Goal: Task Accomplishment & Management: Use online tool/utility

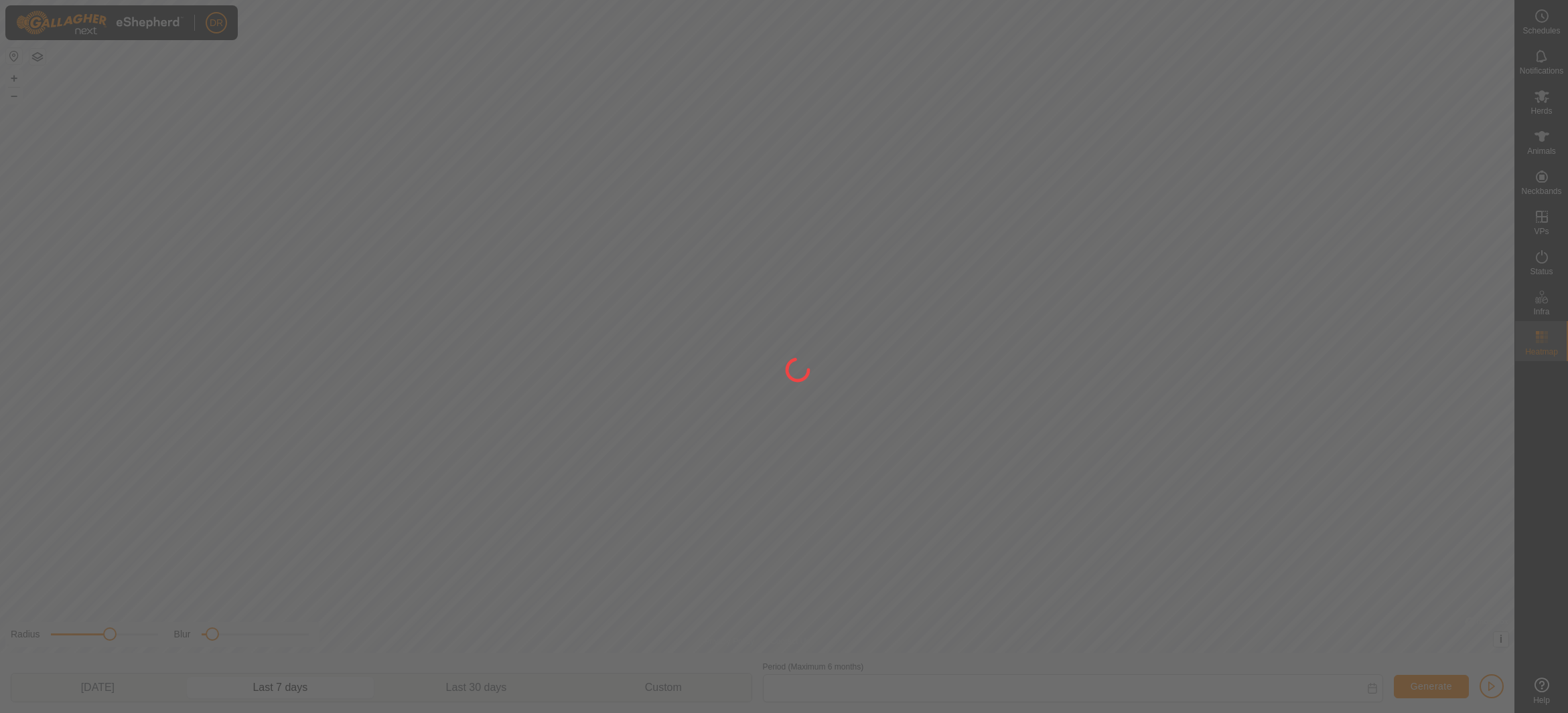
type input "[DATE] - [DATE]"
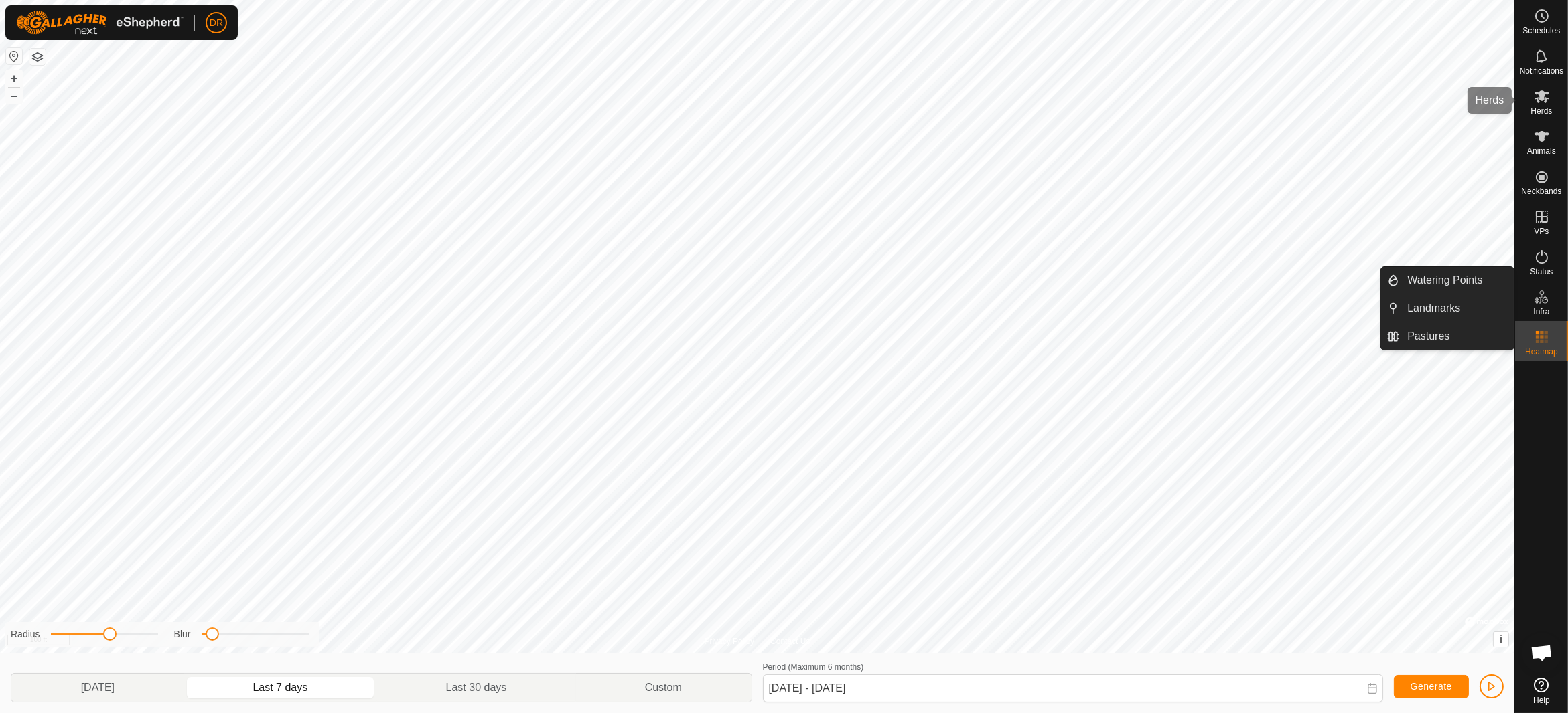
click at [1539, 99] on icon at bounding box center [1542, 97] width 14 height 13
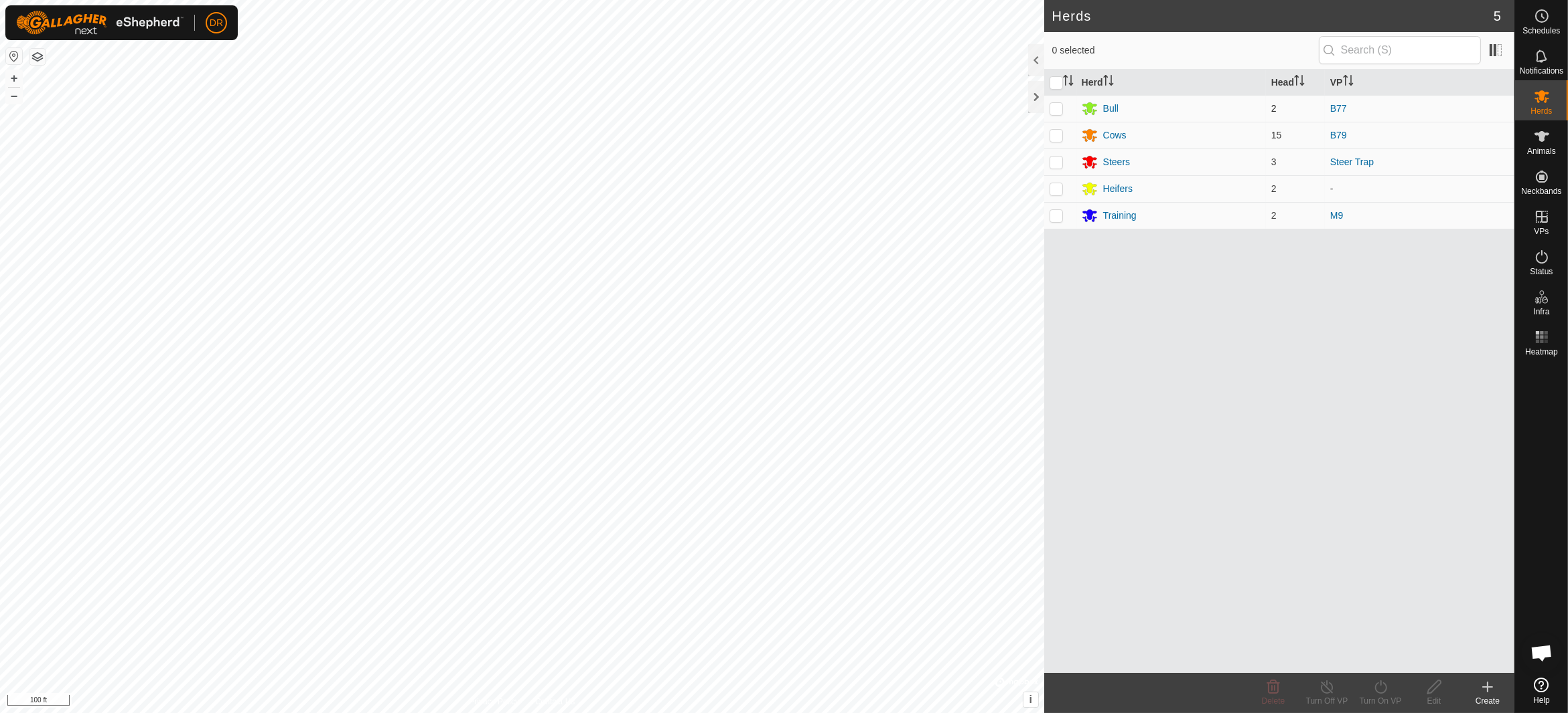
click at [1058, 109] on p-checkbox at bounding box center [1056, 109] width 14 height 11
click at [1057, 109] on p-checkbox at bounding box center [1056, 109] width 14 height 11
checkbox input "false"
click at [1123, 105] on div "Bull" at bounding box center [1171, 109] width 178 height 16
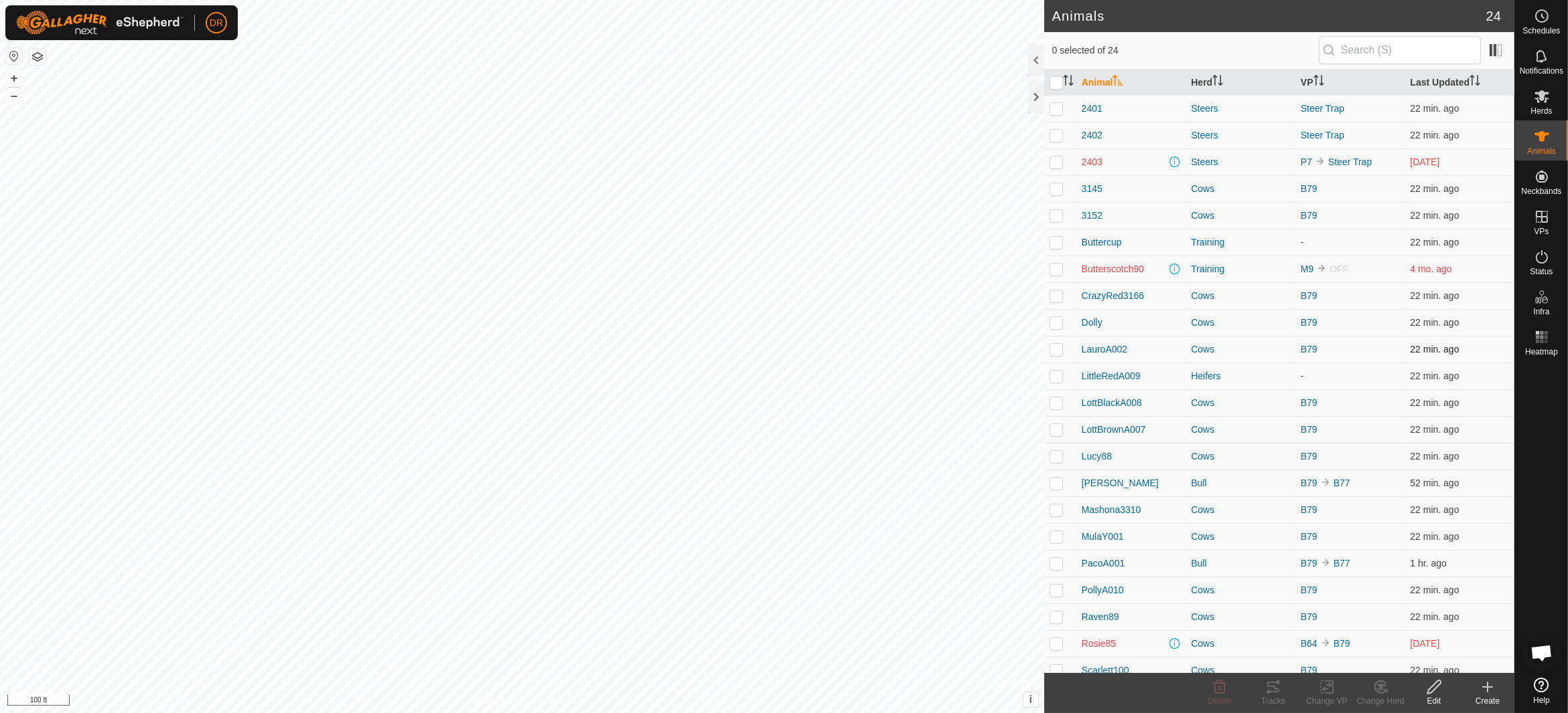
scroll to position [63, 0]
checkbox input "true"
click at [1326, 693] on icon at bounding box center [1329, 687] width 6 height 12
click at [1357, 631] on link "Choose VP..." at bounding box center [1366, 631] width 132 height 27
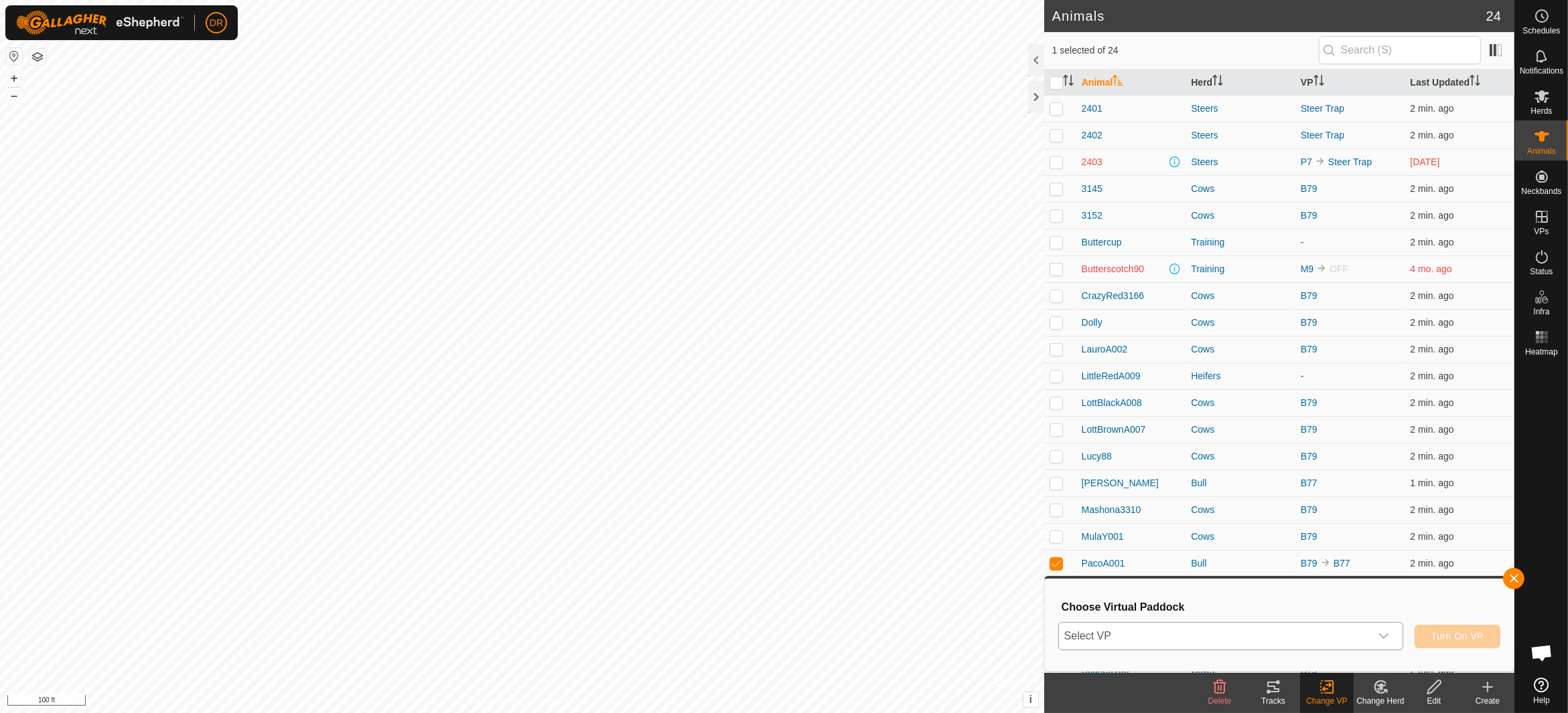
click at [1238, 641] on span "Select VP" at bounding box center [1214, 637] width 311 height 27
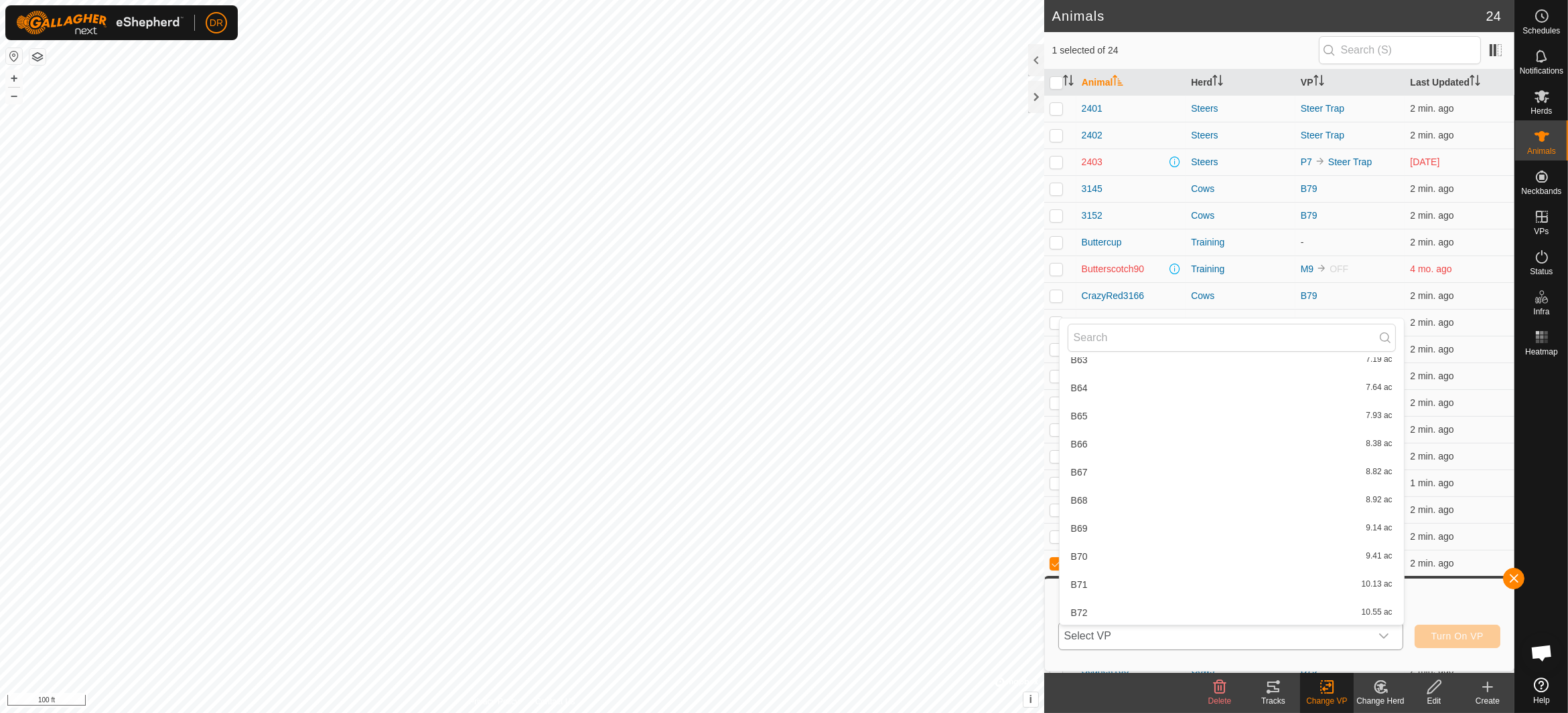
scroll to position [1405, 0]
click at [1085, 461] on li "B76 12.31 ac" at bounding box center [1231, 458] width 344 height 27
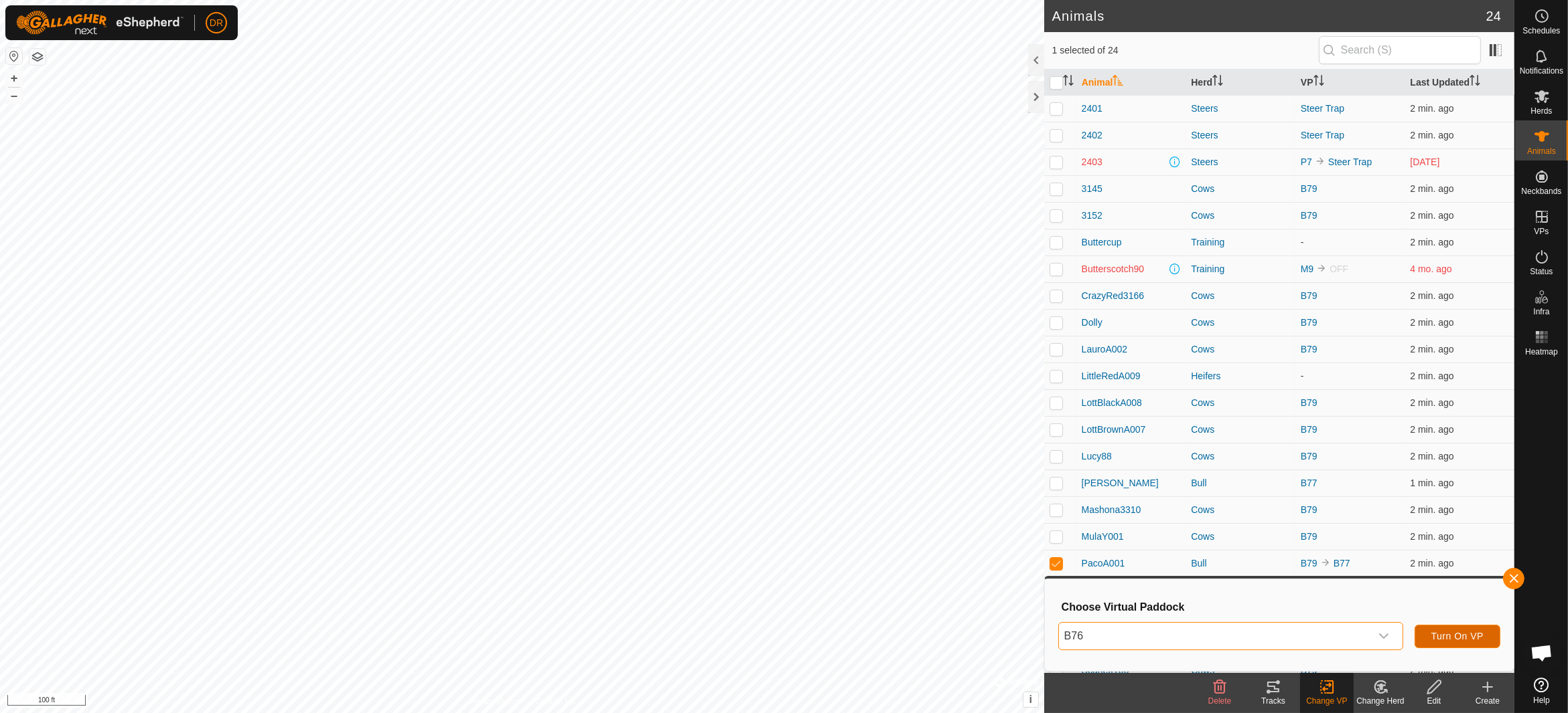
click at [1451, 642] on button "Turn On VP" at bounding box center [1457, 637] width 86 height 24
